Goal: Use online tool/utility: Utilize a website feature to perform a specific function

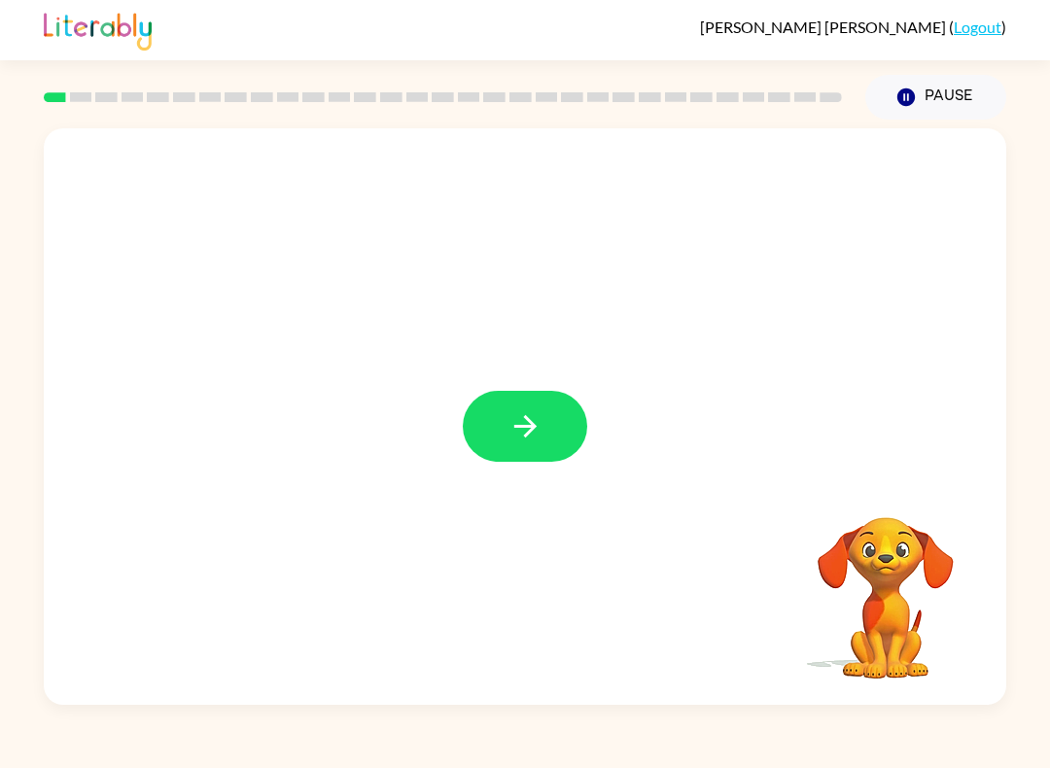
click at [529, 436] on icon "button" at bounding box center [525, 426] width 34 height 34
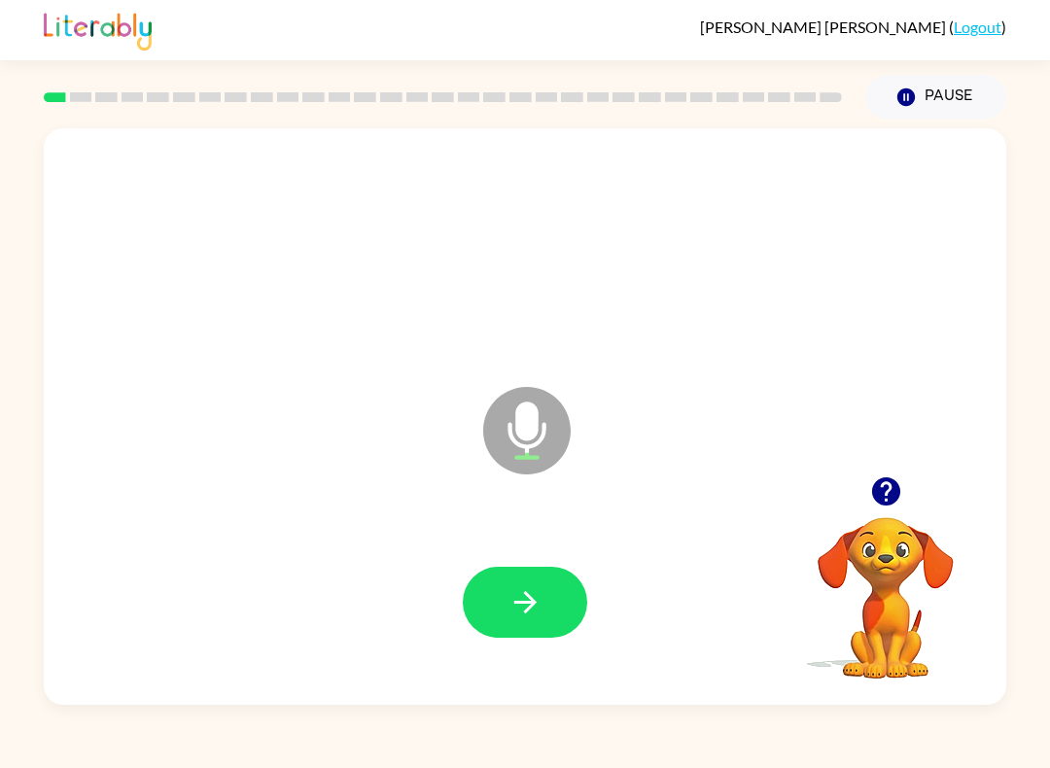
click at [488, 623] on button "button" at bounding box center [525, 602] width 124 height 71
click at [543, 611] on button "button" at bounding box center [525, 602] width 124 height 71
click at [534, 603] on icon "button" at bounding box center [524, 602] width 22 height 22
click at [506, 606] on button "button" at bounding box center [525, 602] width 124 height 71
click at [503, 598] on button "button" at bounding box center [525, 602] width 124 height 71
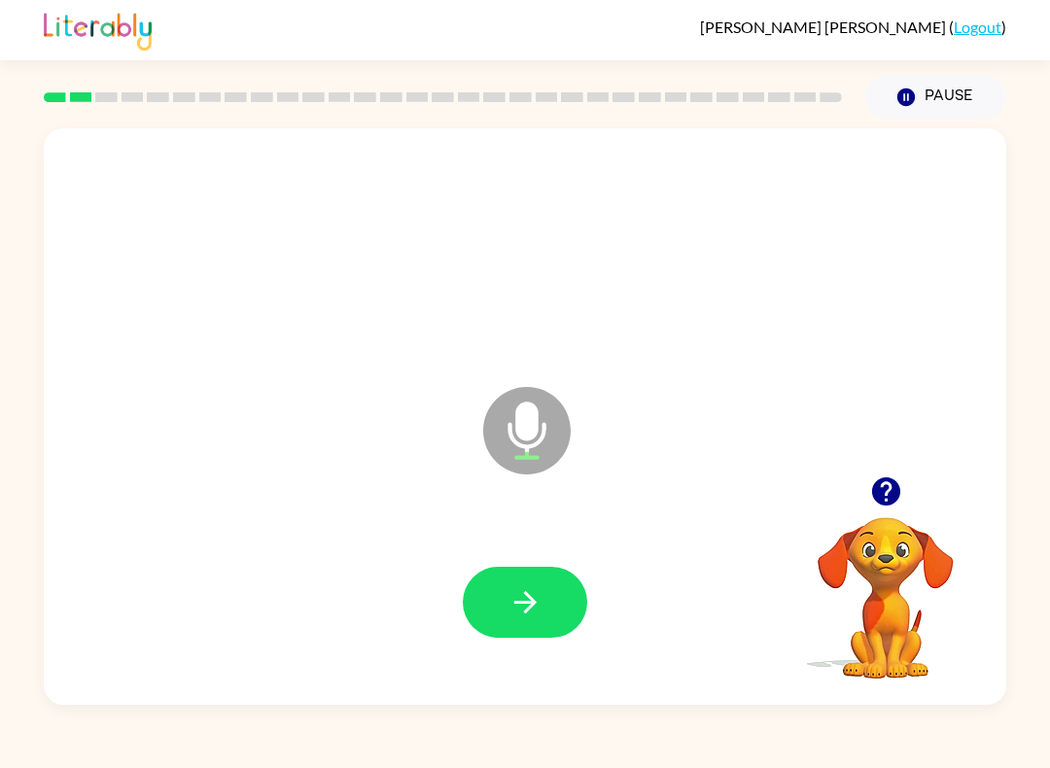
click at [487, 592] on button "button" at bounding box center [525, 602] width 124 height 71
click at [521, 597] on icon "button" at bounding box center [525, 602] width 34 height 34
click at [520, 612] on icon "button" at bounding box center [525, 602] width 34 height 34
click at [508, 593] on icon "button" at bounding box center [525, 602] width 34 height 34
click at [524, 592] on icon "button" at bounding box center [525, 602] width 34 height 34
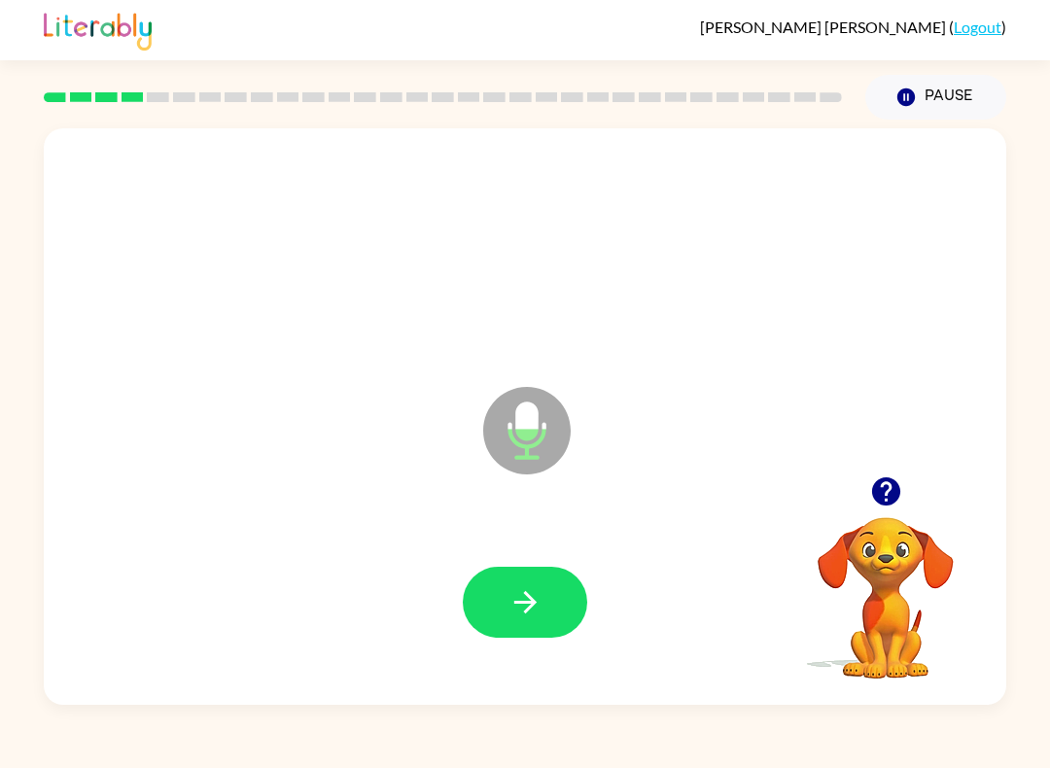
click at [539, 595] on icon "button" at bounding box center [525, 602] width 34 height 34
click at [503, 613] on button "button" at bounding box center [525, 602] width 124 height 71
click at [510, 600] on icon "button" at bounding box center [525, 602] width 34 height 34
click at [517, 614] on icon "button" at bounding box center [525, 602] width 34 height 34
click at [505, 614] on button "button" at bounding box center [525, 602] width 124 height 71
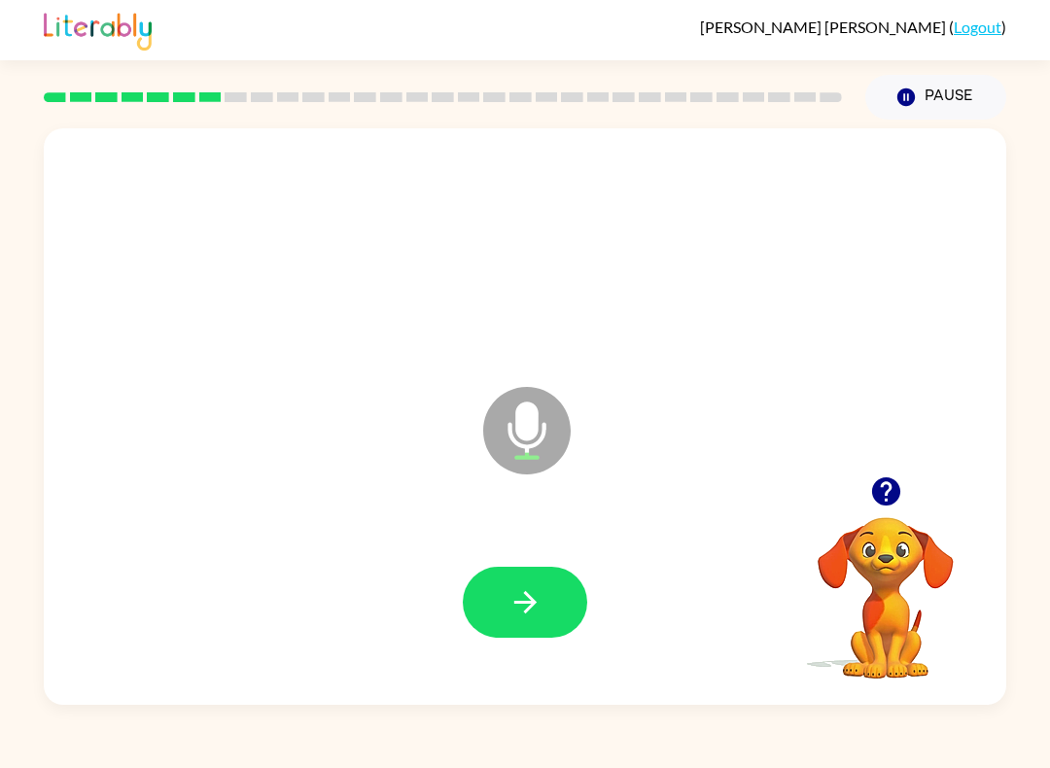
click at [524, 611] on icon "button" at bounding box center [525, 602] width 34 height 34
click at [545, 616] on button "button" at bounding box center [525, 602] width 124 height 71
click at [519, 602] on icon "button" at bounding box center [525, 602] width 34 height 34
click at [546, 593] on button "button" at bounding box center [525, 602] width 124 height 71
click at [533, 600] on icon "button" at bounding box center [524, 602] width 22 height 22
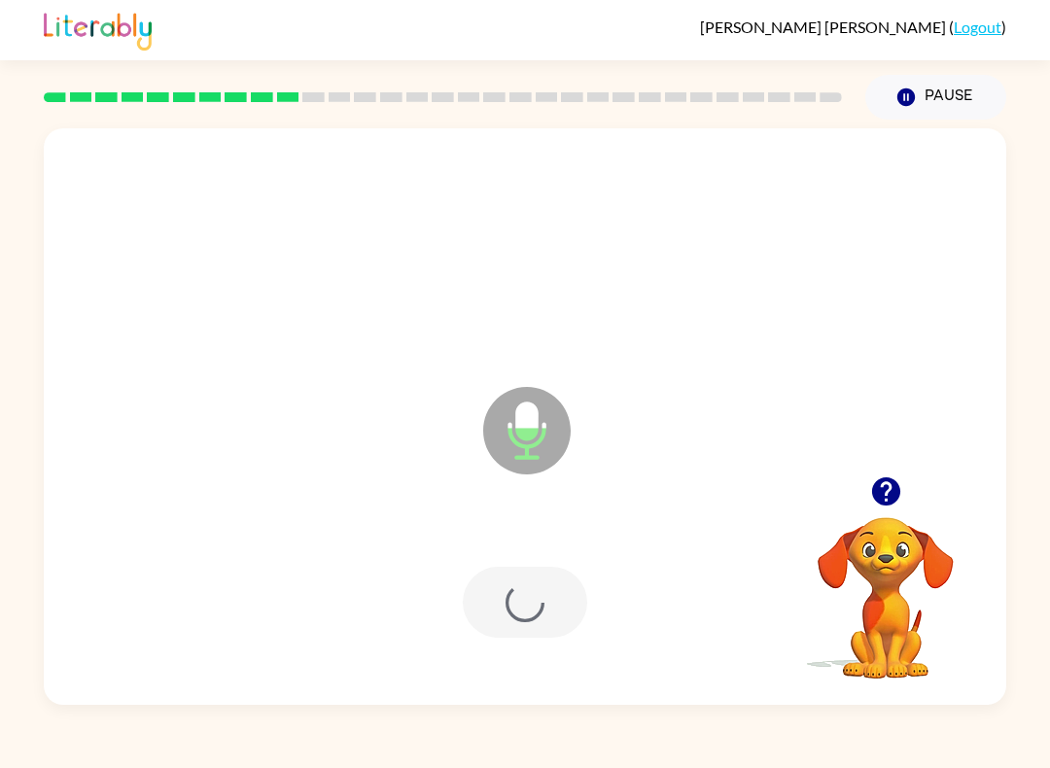
click at [447, 695] on div "Microphone The Microphone is here when it is your turn to talk" at bounding box center [525, 416] width 962 height 576
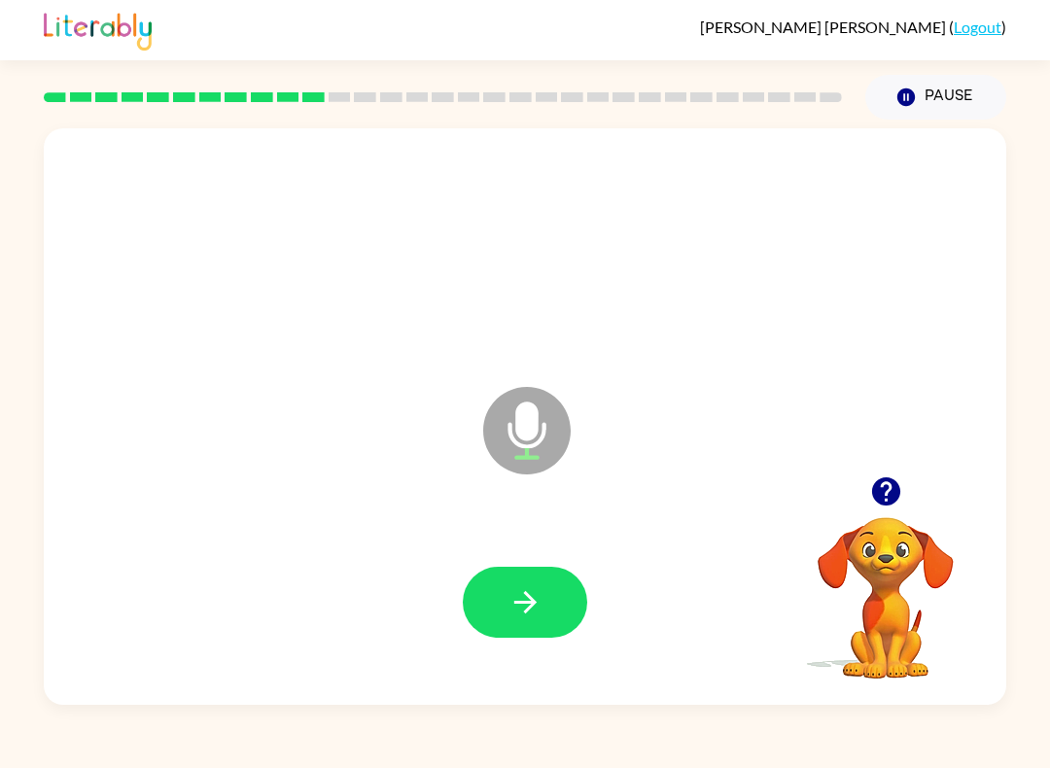
click at [556, 592] on button "button" at bounding box center [525, 602] width 124 height 71
click at [520, 605] on icon "button" at bounding box center [525, 602] width 34 height 34
click at [541, 609] on icon "button" at bounding box center [525, 602] width 34 height 34
click at [524, 617] on icon "button" at bounding box center [525, 602] width 34 height 34
click at [522, 588] on icon "button" at bounding box center [525, 602] width 34 height 34
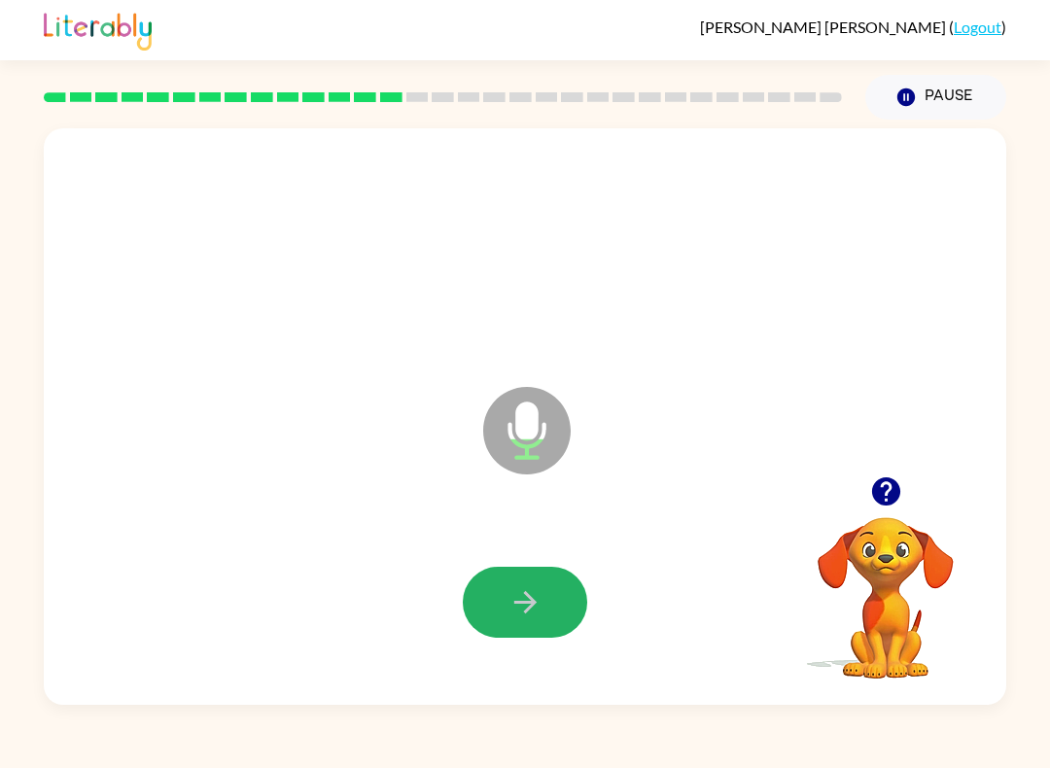
click at [545, 601] on button "button" at bounding box center [525, 602] width 124 height 71
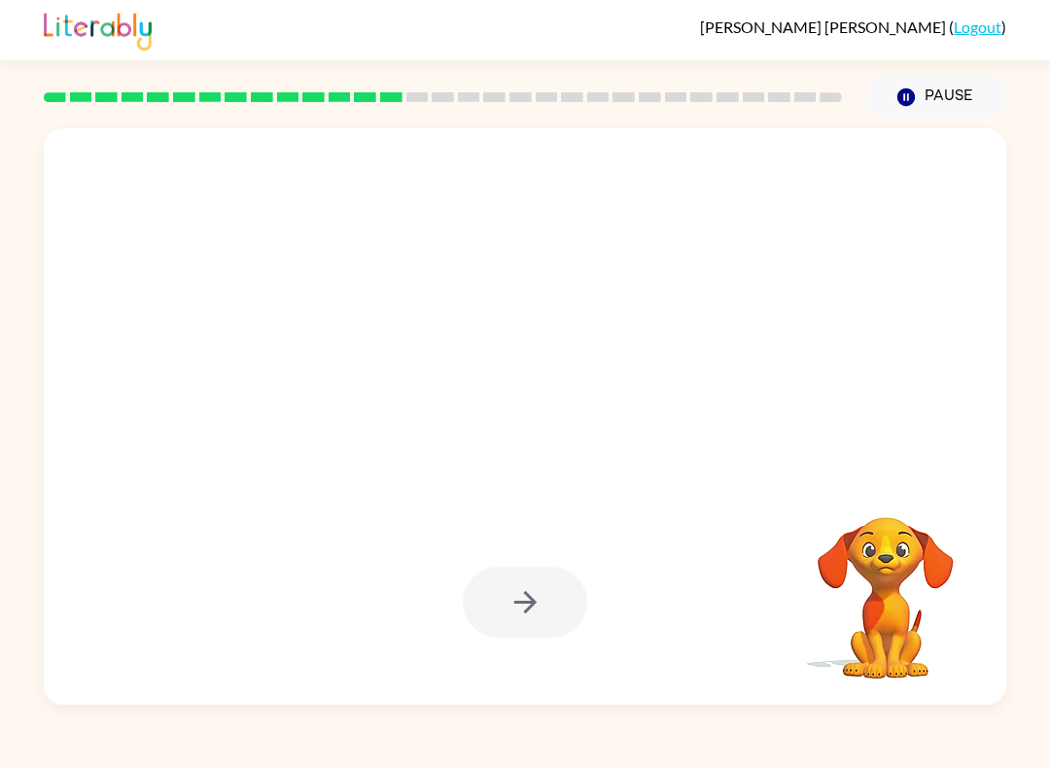
click at [551, 625] on div at bounding box center [525, 602] width 124 height 71
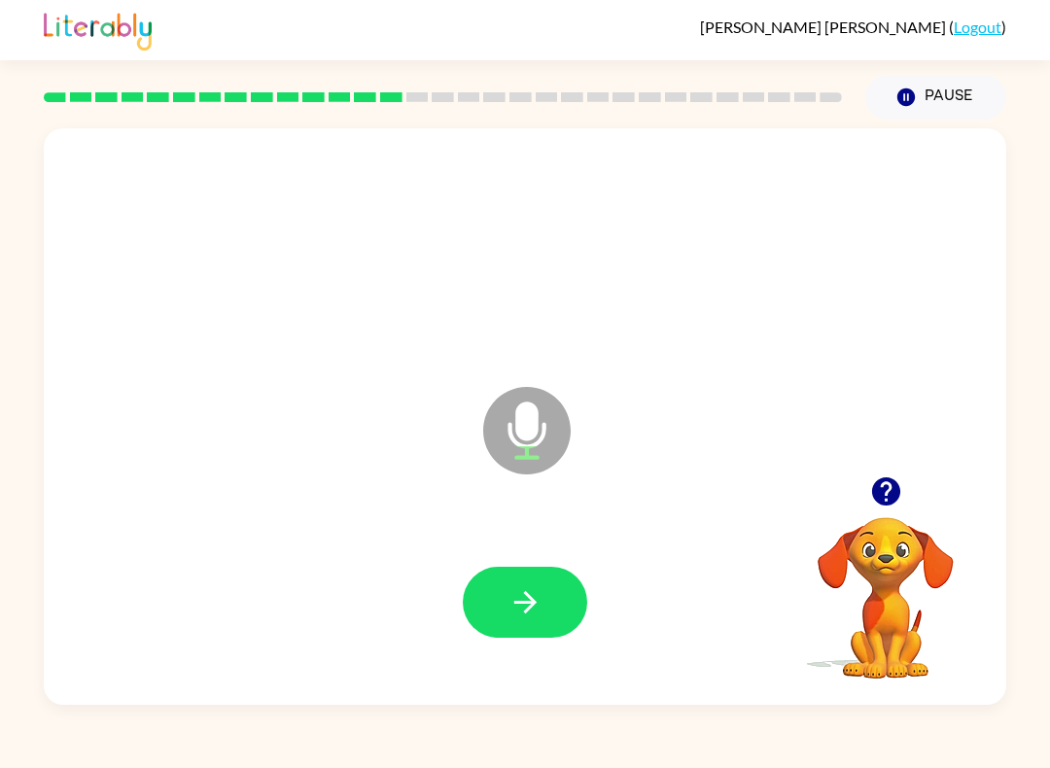
click at [523, 605] on icon "button" at bounding box center [525, 602] width 34 height 34
click at [533, 615] on icon "button" at bounding box center [525, 602] width 34 height 34
click at [967, 100] on button "Pause Pause" at bounding box center [935, 97] width 141 height 45
